Goal: Transaction & Acquisition: Purchase product/service

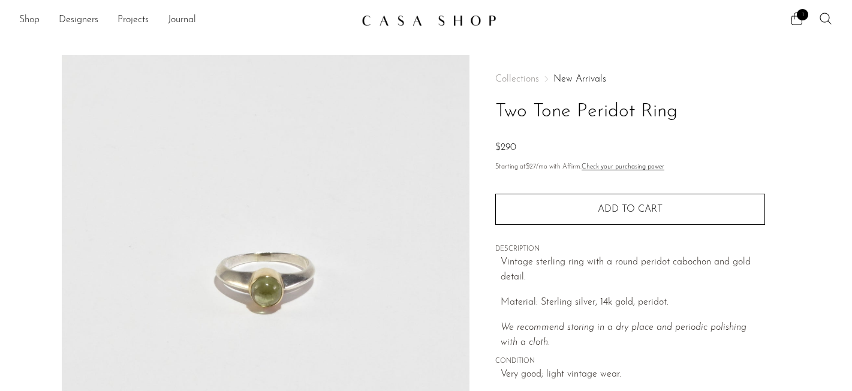
click at [35, 20] on link "Shop" at bounding box center [29, 21] width 20 height 16
click at [29, 19] on link "Shop" at bounding box center [29, 21] width 20 height 16
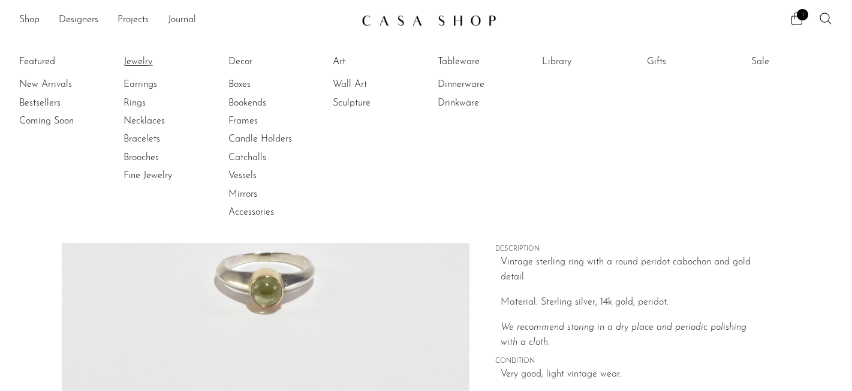
click at [139, 58] on link "Jewelry" at bounding box center [169, 61] width 90 height 13
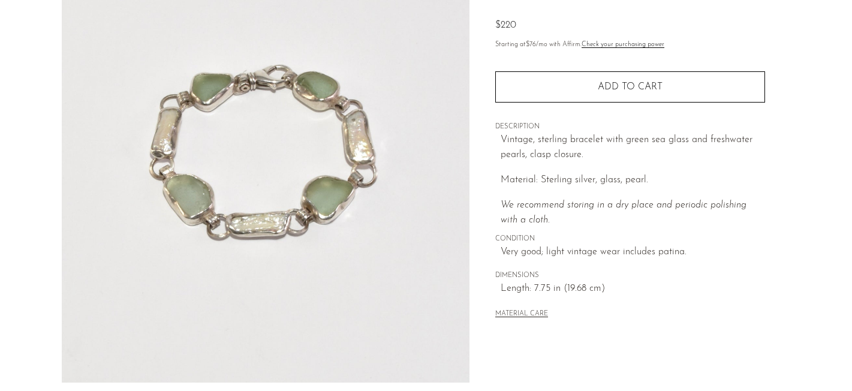
scroll to position [125, 0]
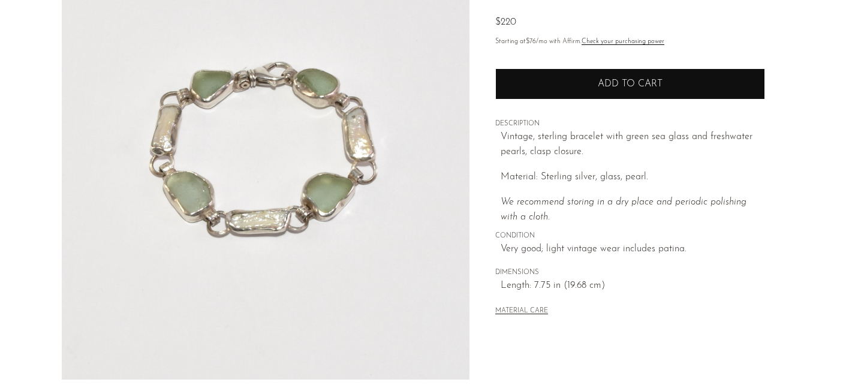
click at [593, 83] on button "Add to cart" at bounding box center [630, 83] width 270 height 31
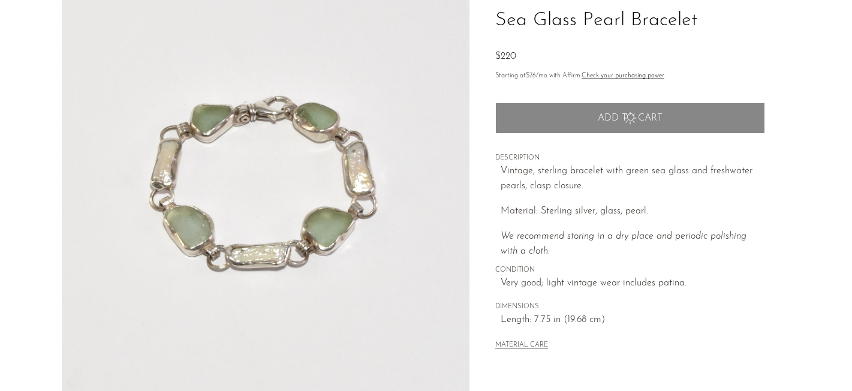
scroll to position [0, 0]
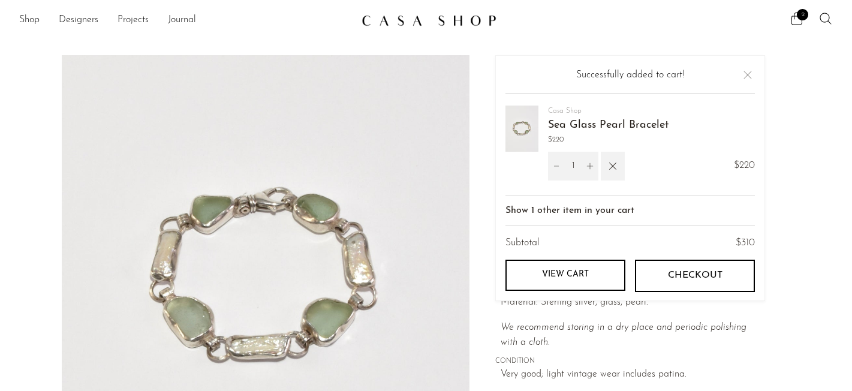
click at [774, 145] on div "Collections New Arrivals Sea Glass Pearl Bracelet $220 Starting at $76 /mo with…" at bounding box center [630, 337] width 321 height 565
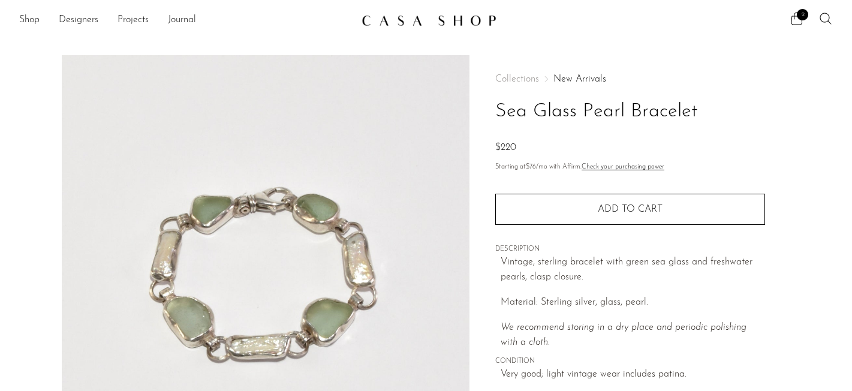
click at [797, 10] on div "Shop Featured New Arrivals Bestsellers Coming Soon Jewelry Jewelry All Earrings…" at bounding box center [426, 21] width 852 height 22
click at [797, 16] on span "2" at bounding box center [802, 14] width 11 height 11
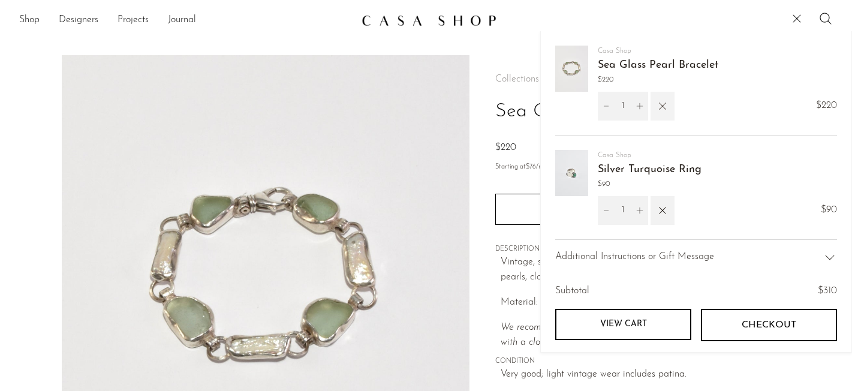
click at [666, 110] on icon "button" at bounding box center [662, 106] width 13 height 13
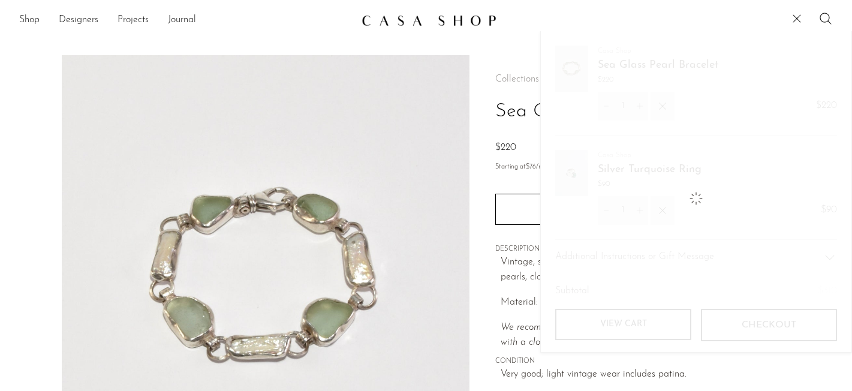
click at [344, 45] on main "Sea Glass Pearl Bracelet $220" at bounding box center [426, 347] width 852 height 632
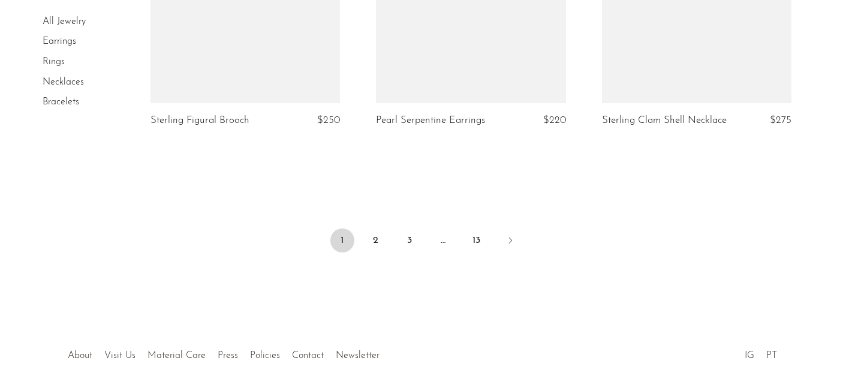
scroll to position [3826, 0]
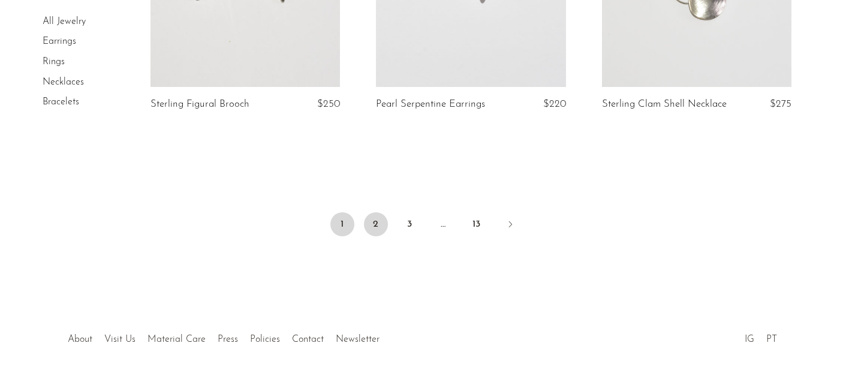
click at [374, 227] on link "2" at bounding box center [376, 224] width 24 height 24
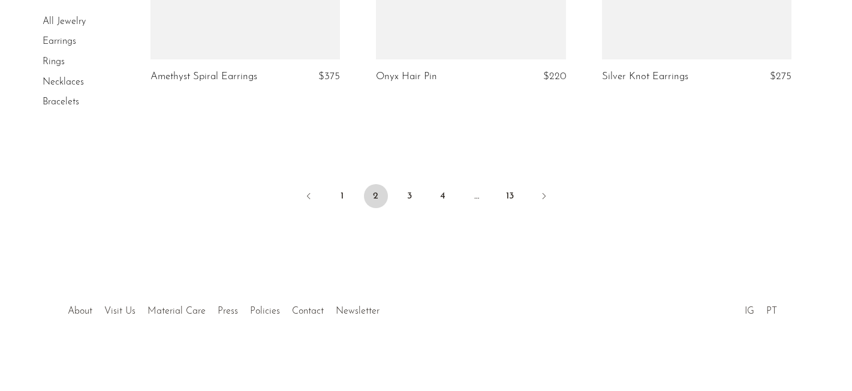
scroll to position [3866, 0]
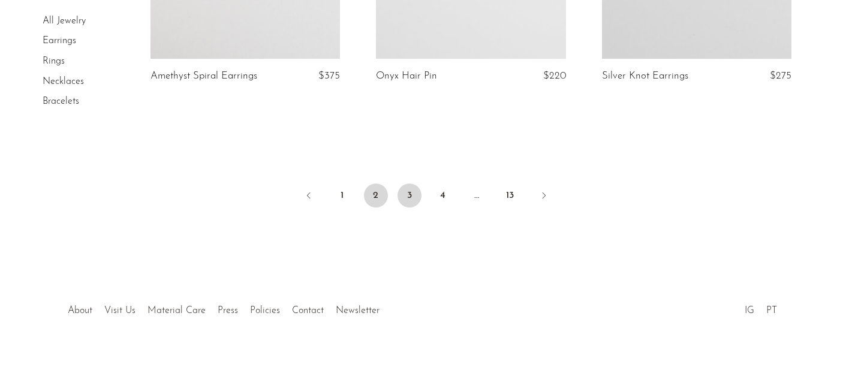
click at [406, 190] on link "3" at bounding box center [410, 196] width 24 height 24
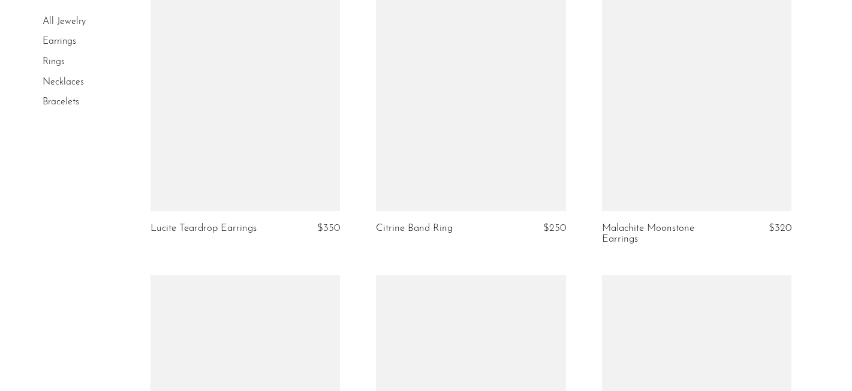
scroll to position [1791, 0]
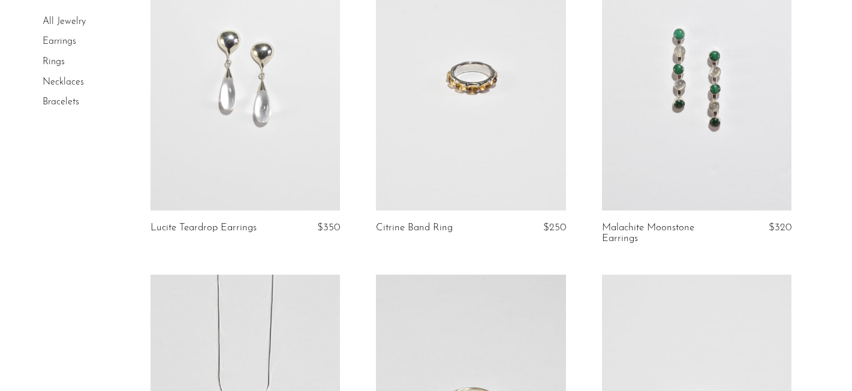
click at [699, 152] on link at bounding box center [697, 78] width 190 height 266
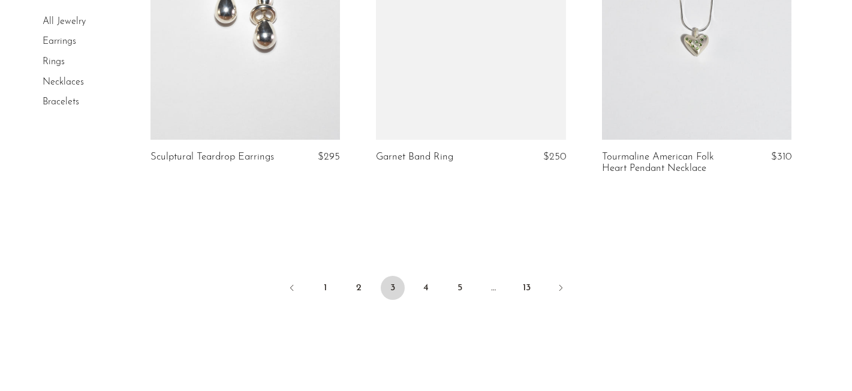
scroll to position [3842, 0]
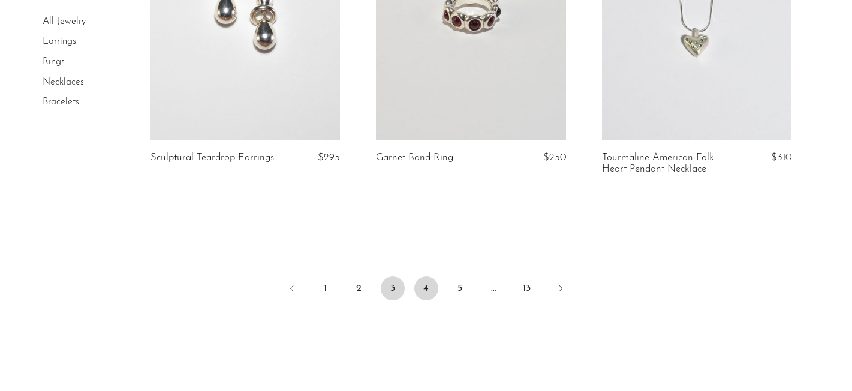
click at [431, 278] on link "4" at bounding box center [426, 288] width 24 height 24
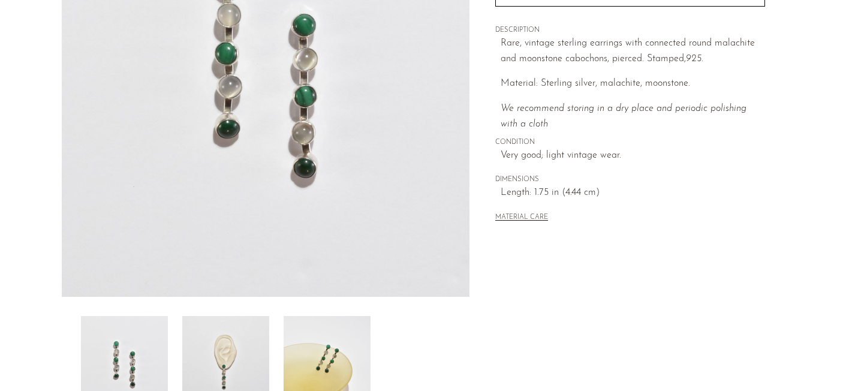
scroll to position [212, 0]
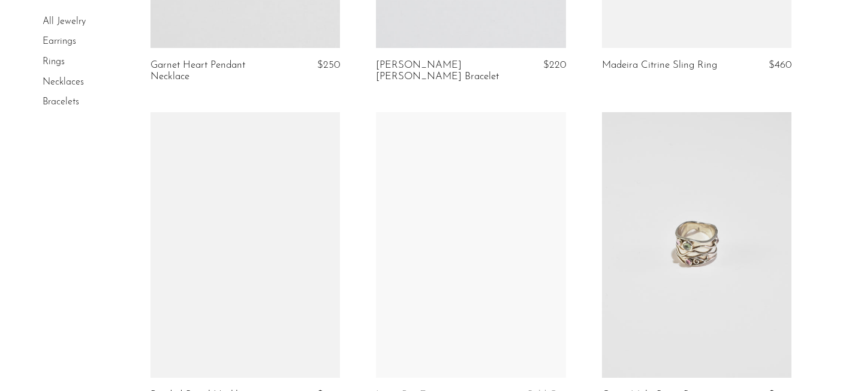
scroll to position [1346, 0]
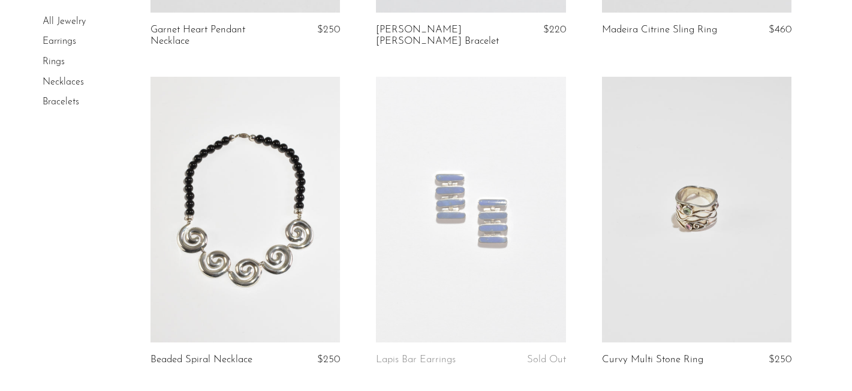
click at [539, 237] on link at bounding box center [471, 210] width 190 height 266
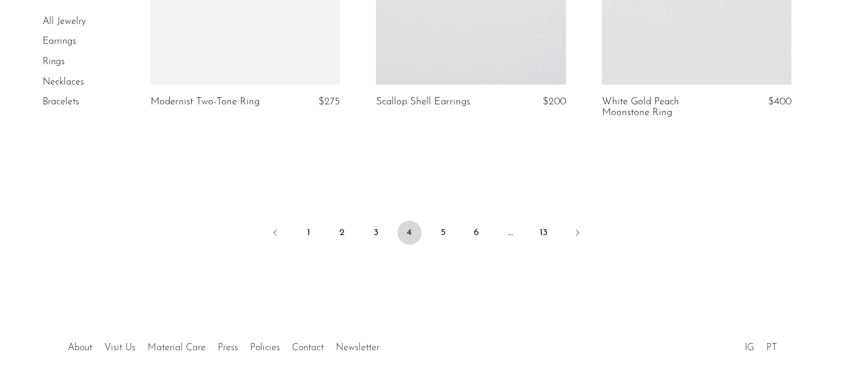
scroll to position [3887, 0]
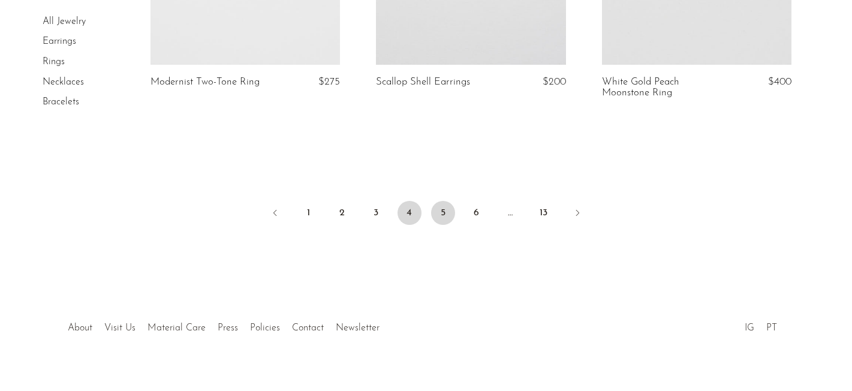
click at [441, 208] on link "5" at bounding box center [443, 213] width 24 height 24
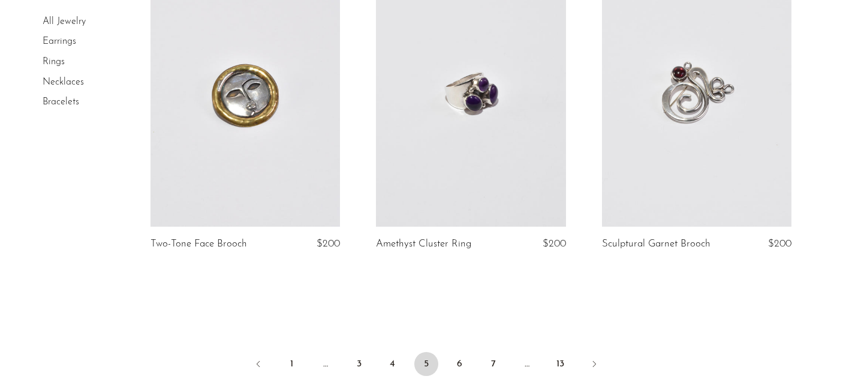
scroll to position [3765, 0]
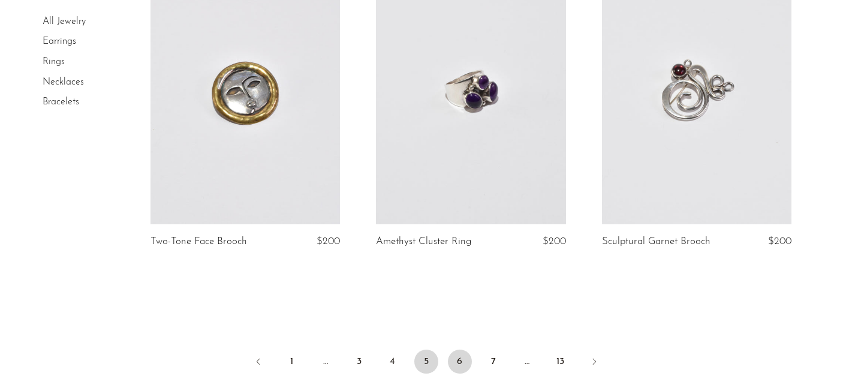
click at [457, 350] on link "6" at bounding box center [460, 362] width 24 height 24
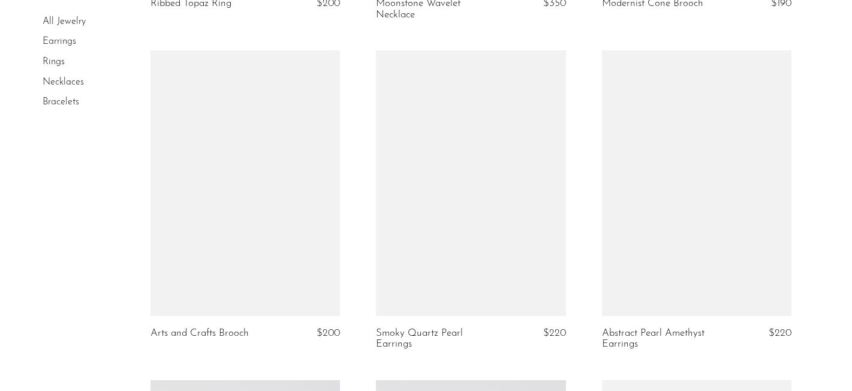
scroll to position [1389, 0]
